Goal: Navigation & Orientation: Find specific page/section

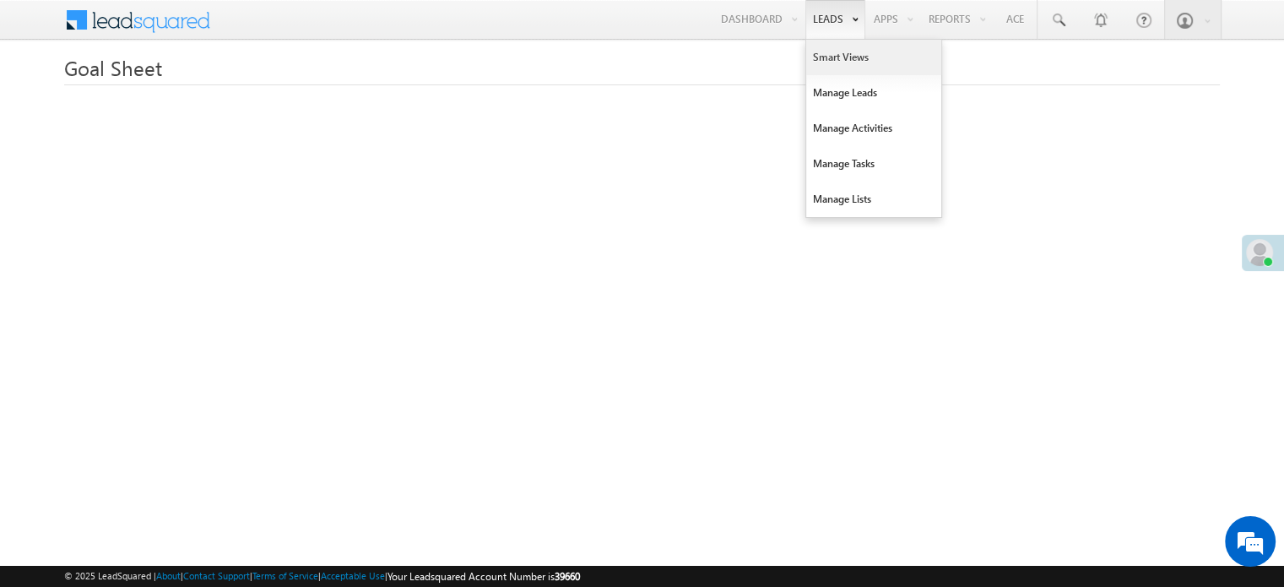
click at [820, 51] on link "Smart Views" at bounding box center [873, 57] width 135 height 35
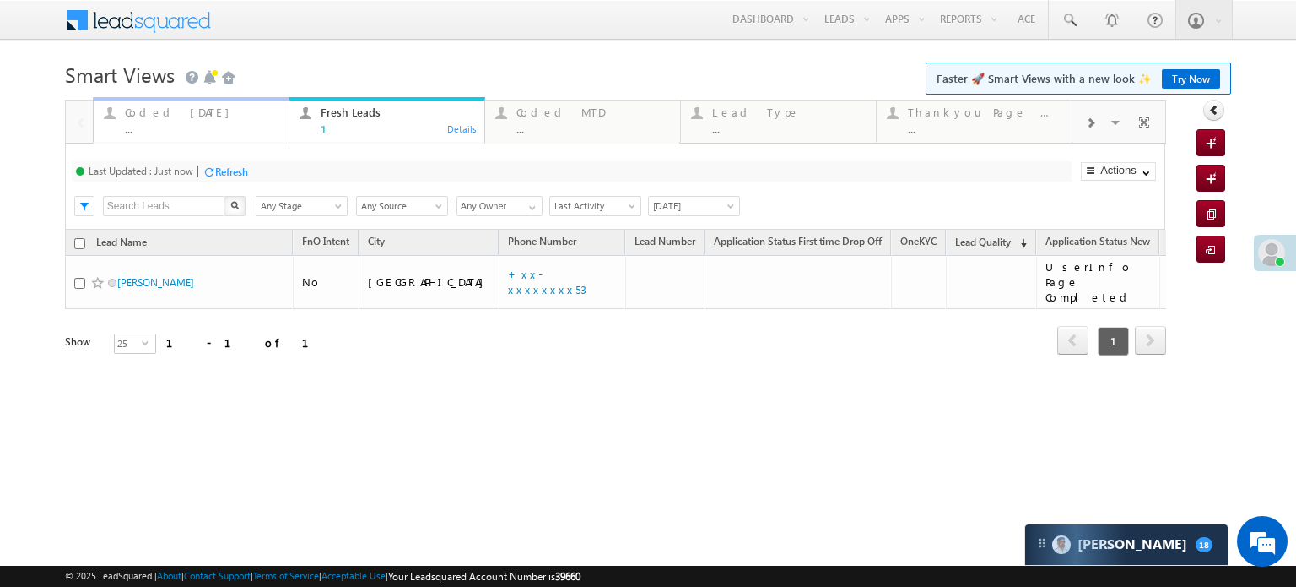
click at [165, 131] on div "..." at bounding box center [202, 128] width 154 height 13
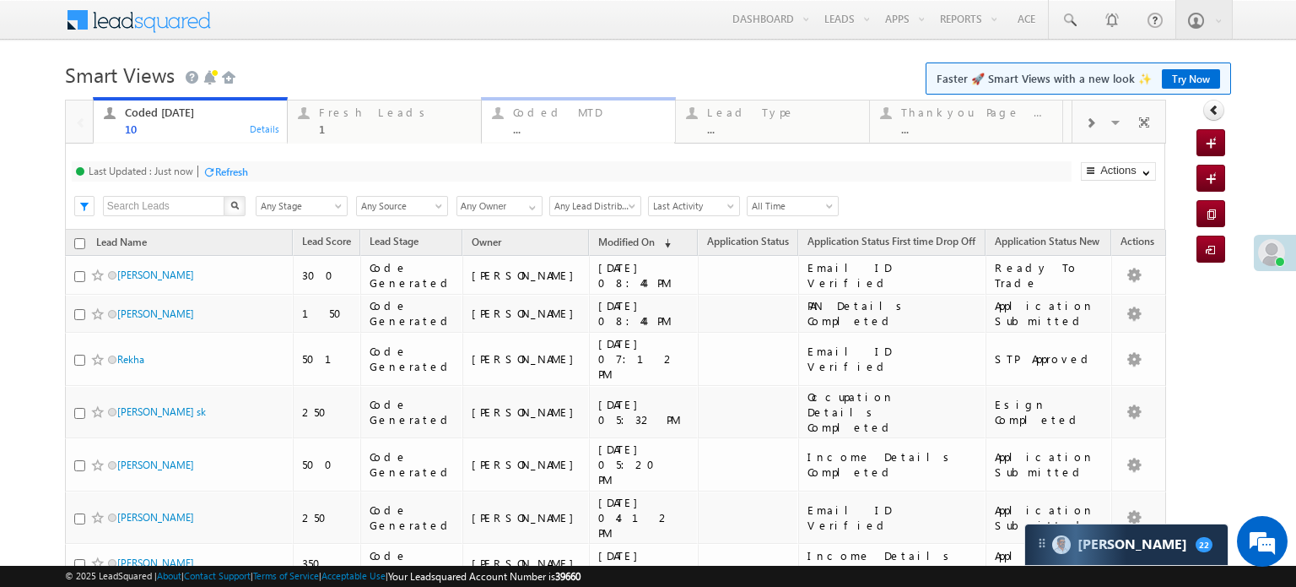
click at [560, 121] on div "Coded MTD ..." at bounding box center [589, 118] width 152 height 33
